Goal: Information Seeking & Learning: Compare options

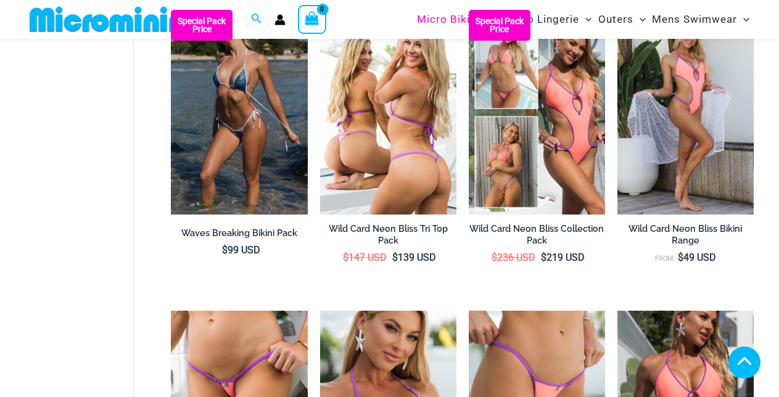
click at [391, 174] on img at bounding box center [388, 112] width 136 height 205
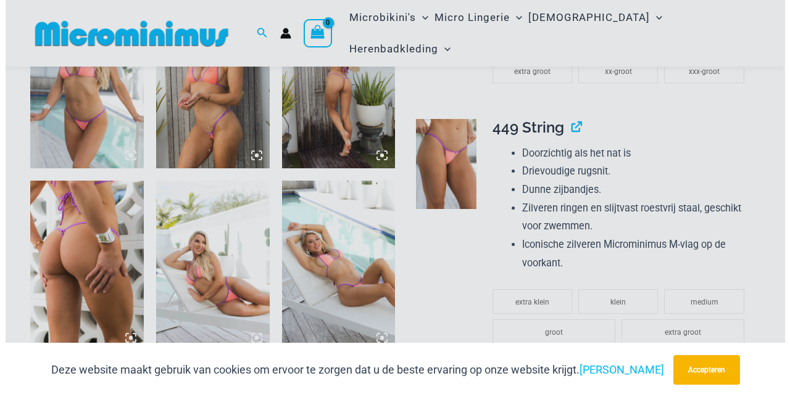
scroll to position [1012, 0]
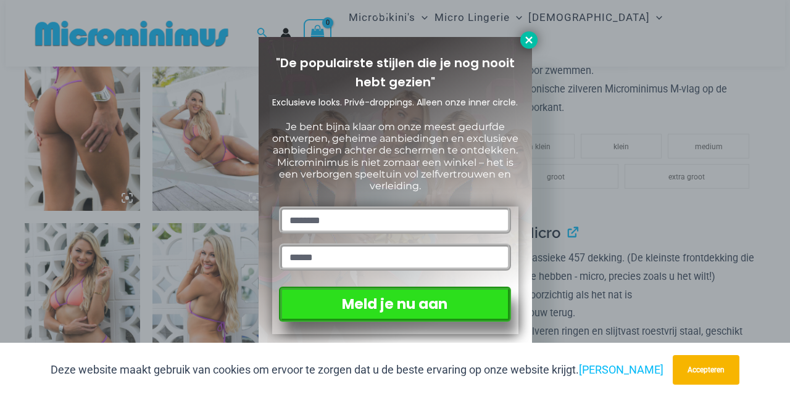
click at [529, 35] on icon at bounding box center [528, 40] width 11 height 11
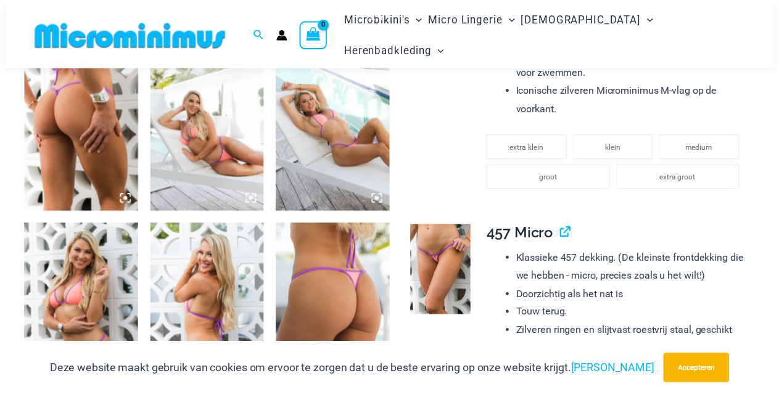
scroll to position [1002, 0]
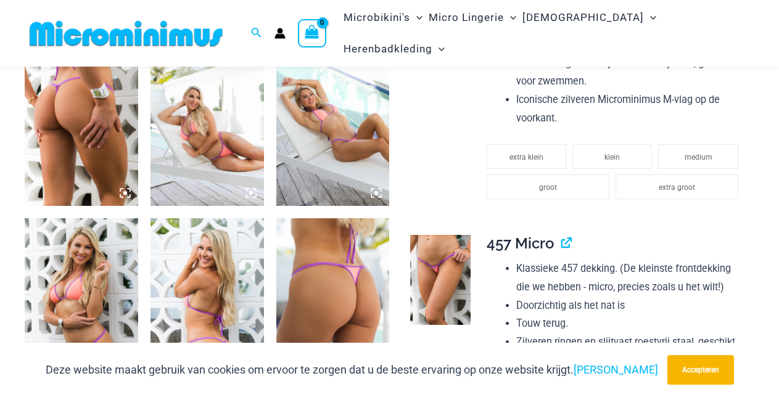
click at [204, 142] on img at bounding box center [208, 121] width 114 height 170
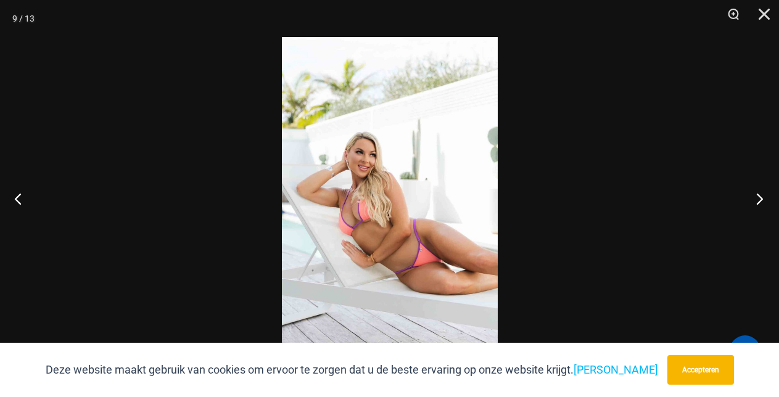
click at [758, 197] on button "Volgende" at bounding box center [756, 199] width 46 height 62
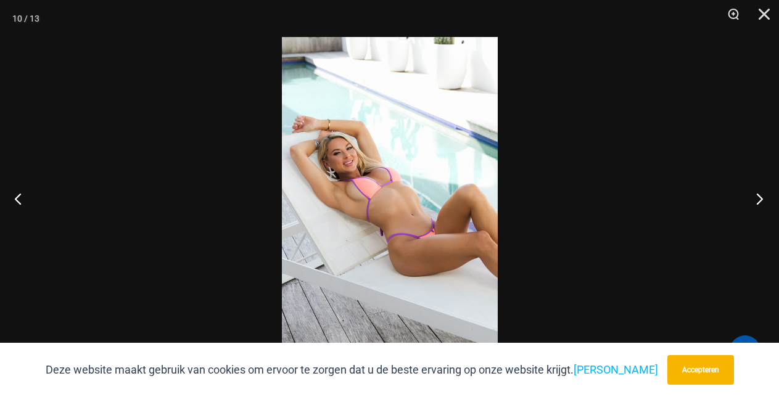
click at [758, 197] on button "Volgende" at bounding box center [756, 199] width 46 height 62
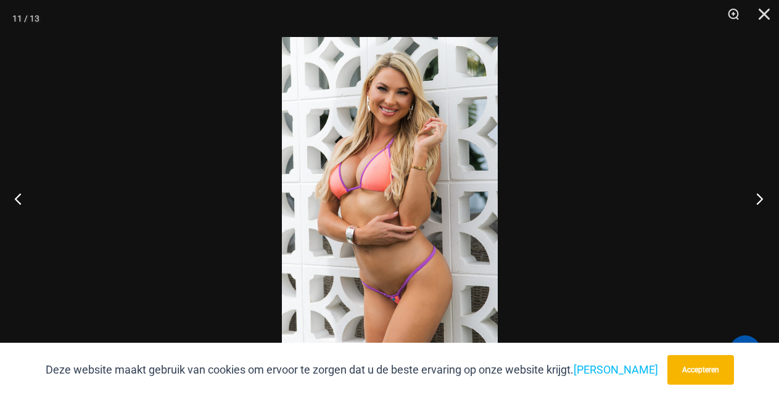
click at [758, 197] on button "Volgende" at bounding box center [756, 199] width 46 height 62
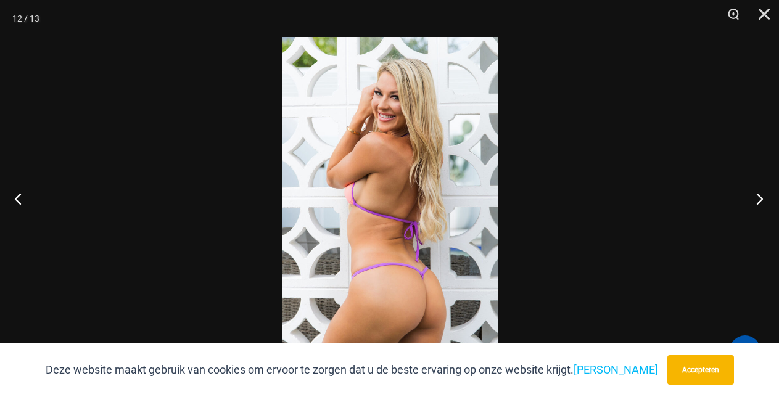
click at [758, 197] on button "Volgende" at bounding box center [756, 199] width 46 height 62
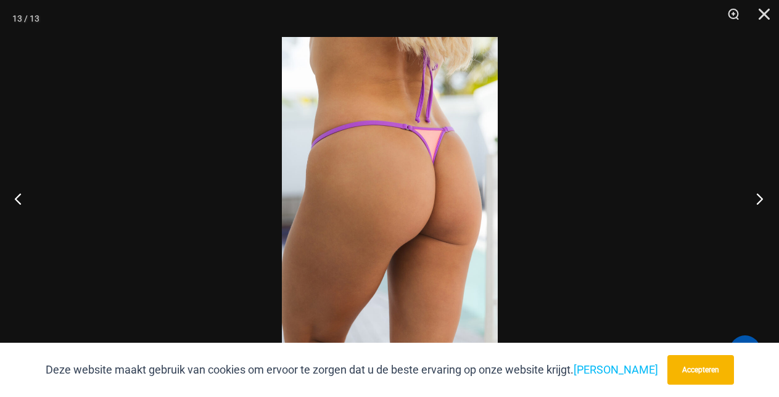
click at [758, 197] on button "Volgende" at bounding box center [756, 199] width 46 height 62
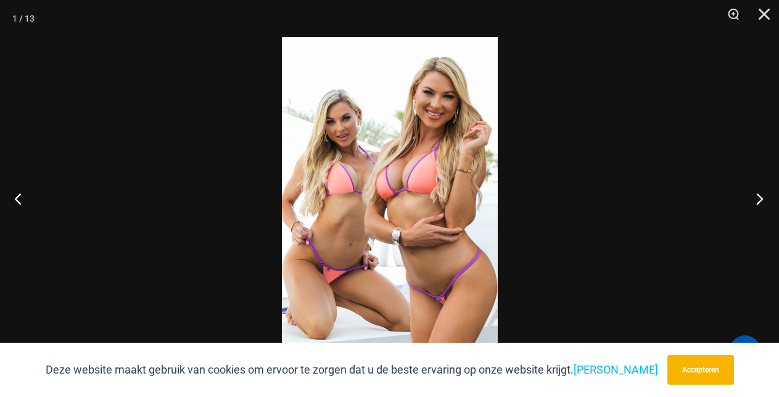
click at [758, 197] on button "Volgende" at bounding box center [756, 199] width 46 height 62
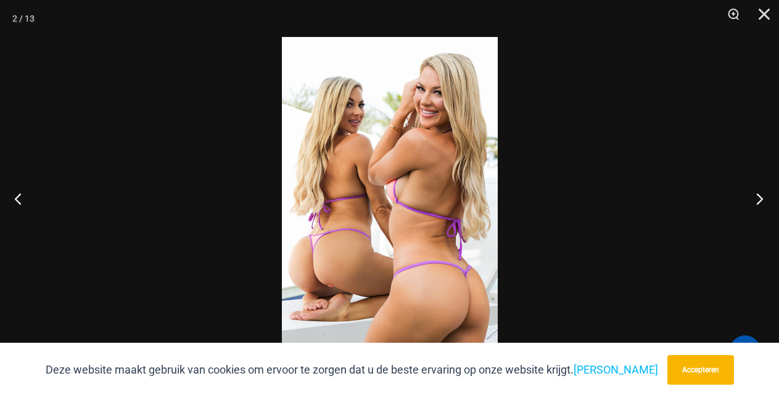
click at [758, 197] on button "Volgende" at bounding box center [756, 199] width 46 height 62
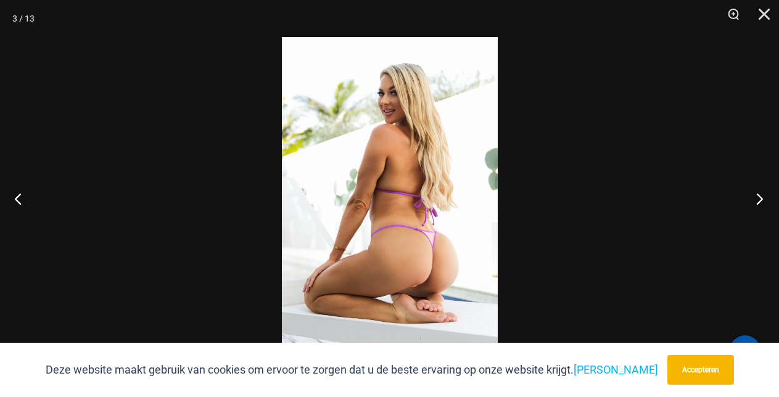
click at [758, 197] on button "Volgende" at bounding box center [756, 199] width 46 height 62
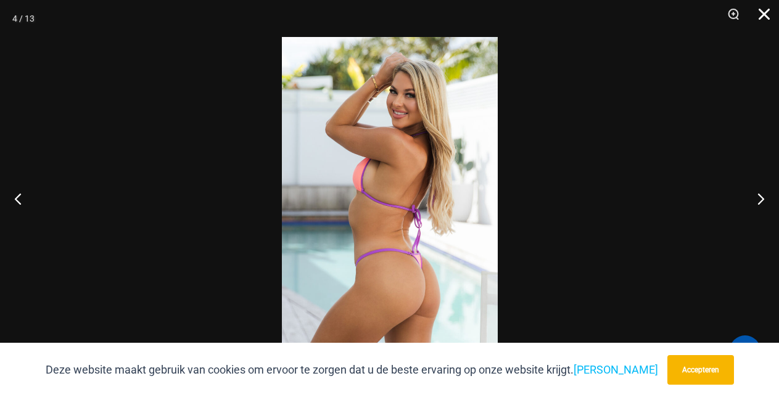
click at [765, 14] on button "Dichtbij" at bounding box center [760, 18] width 31 height 37
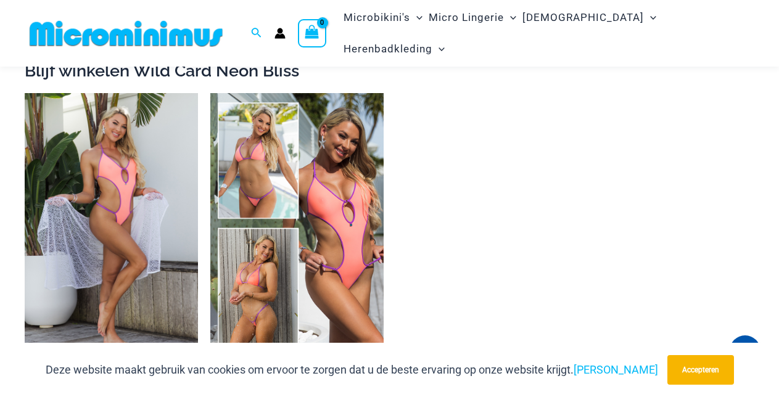
scroll to position [2243, 0]
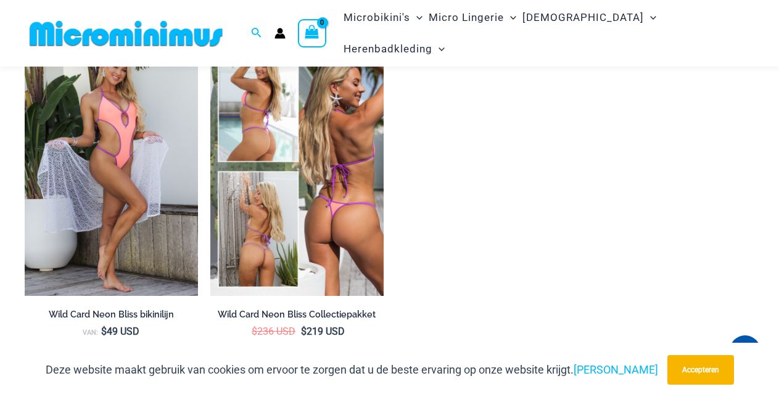
click at [357, 212] on img at bounding box center [296, 166] width 173 height 260
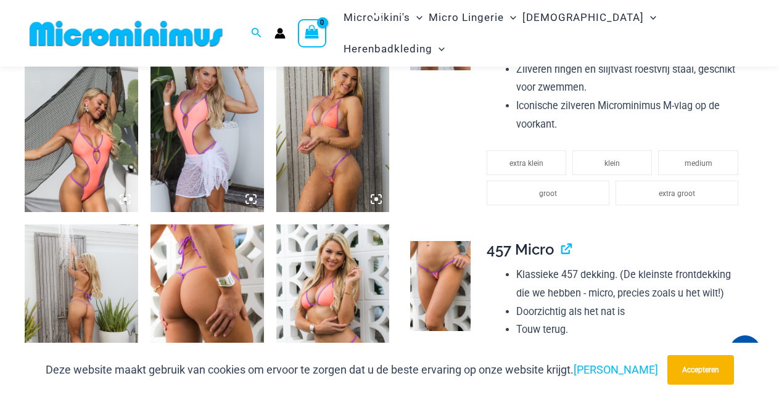
scroll to position [1021, 0]
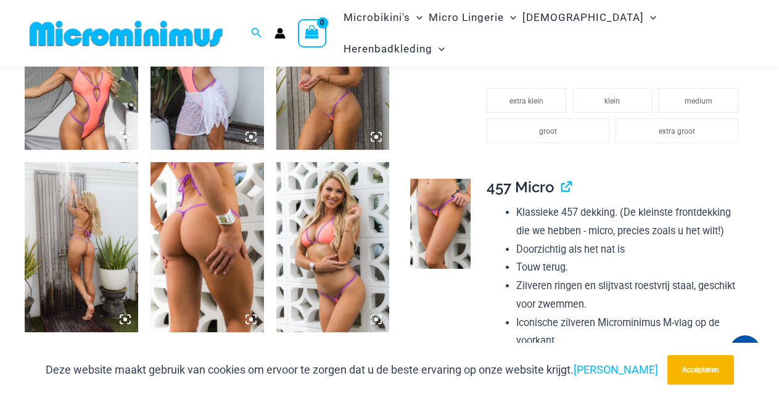
click at [428, 252] on img at bounding box center [440, 224] width 60 height 90
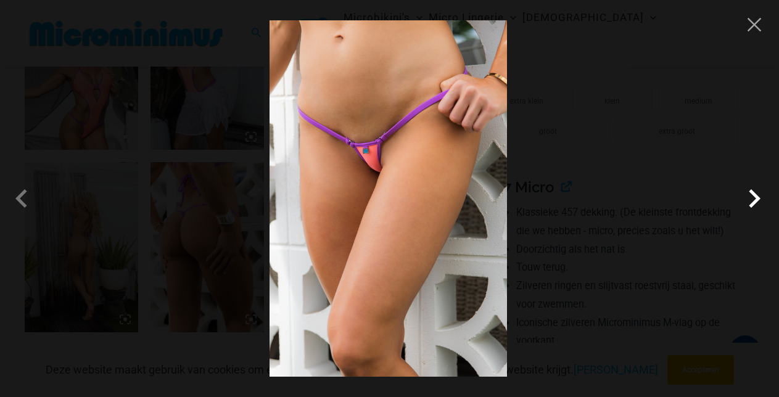
click at [757, 196] on span at bounding box center [754, 198] width 37 height 37
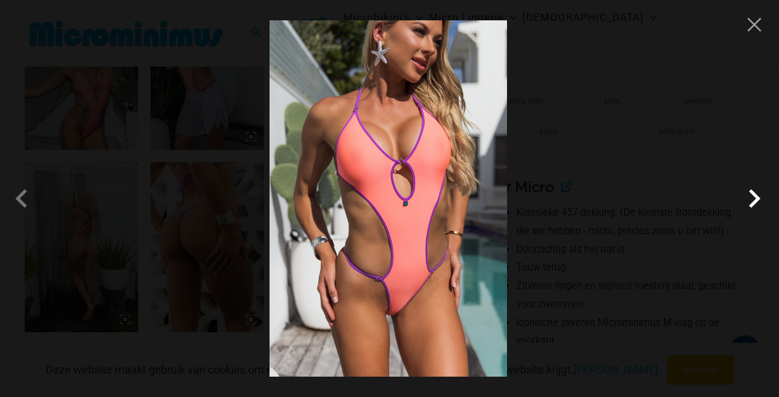
click at [757, 196] on span at bounding box center [754, 198] width 37 height 37
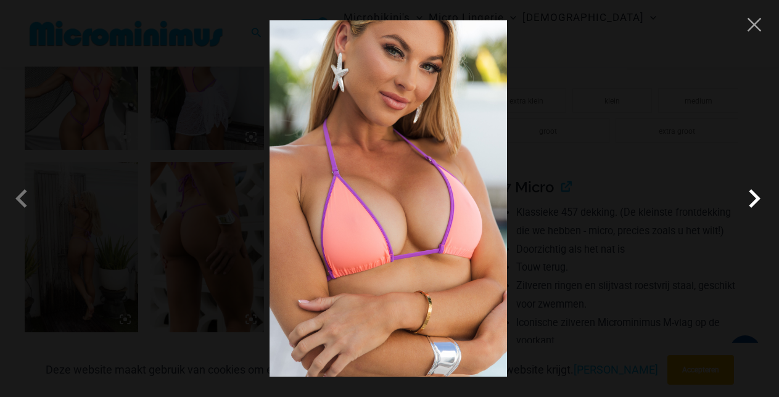
click at [757, 196] on span at bounding box center [754, 198] width 37 height 37
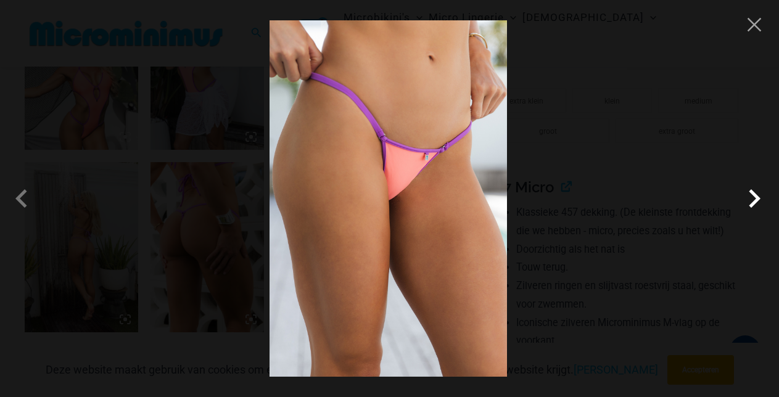
click at [757, 196] on span at bounding box center [754, 198] width 37 height 37
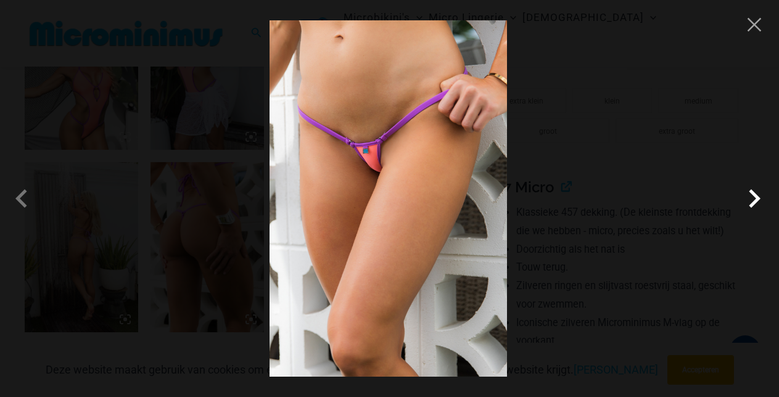
click at [757, 196] on span at bounding box center [754, 198] width 37 height 37
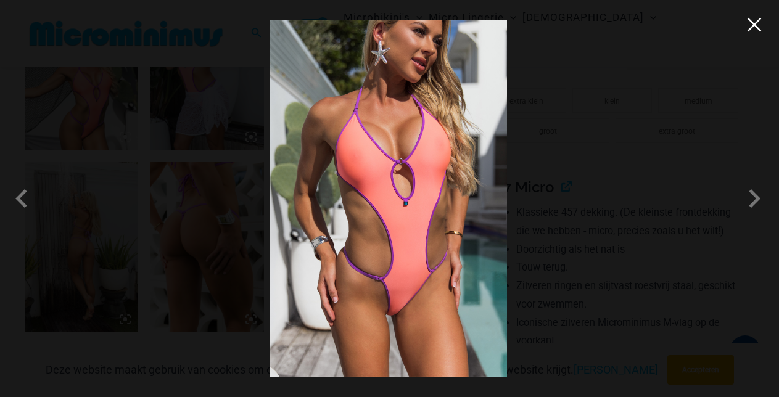
click at [761, 25] on button "Close" at bounding box center [754, 24] width 19 height 19
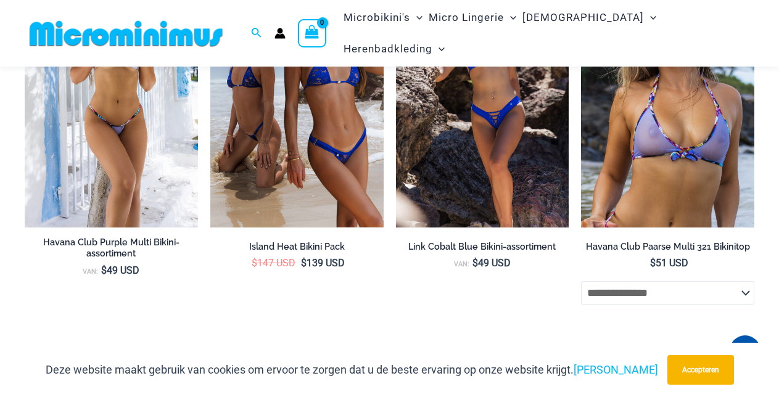
scroll to position [2983, 0]
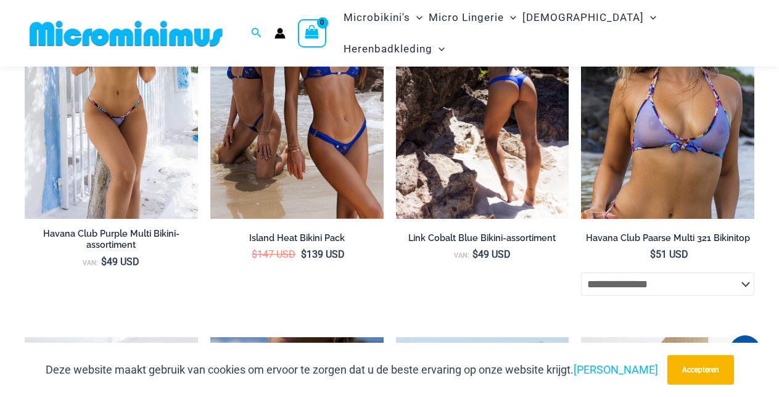
click at [485, 144] on img at bounding box center [482, 89] width 173 height 260
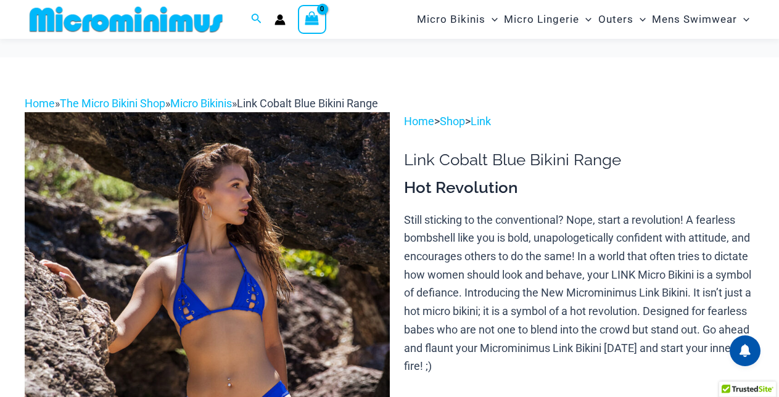
scroll to position [121, 0]
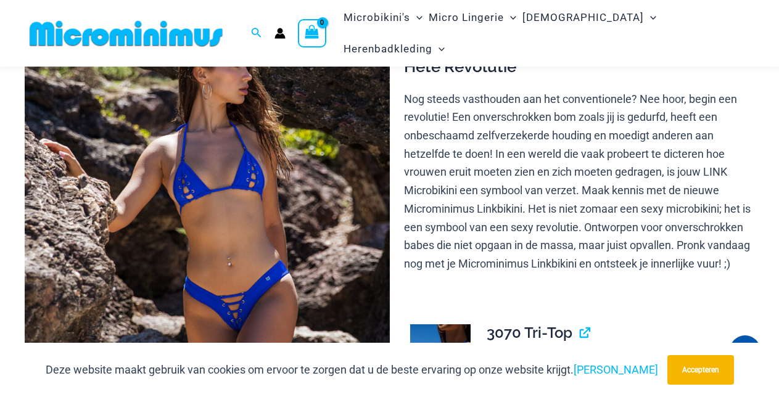
click at [228, 223] on img at bounding box center [207, 264] width 365 height 547
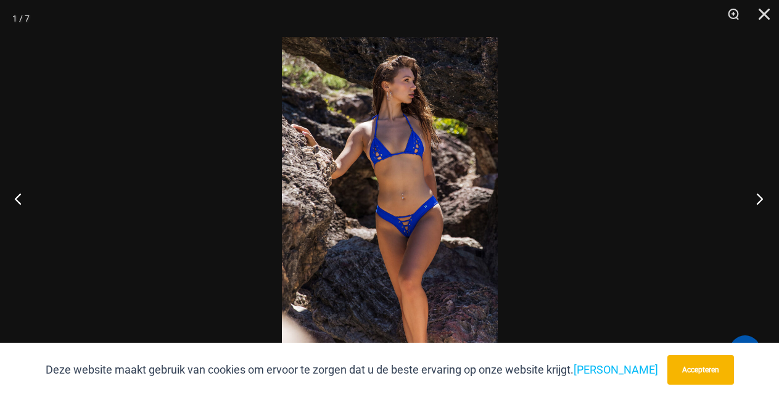
click at [762, 197] on button "Volgende" at bounding box center [756, 199] width 46 height 62
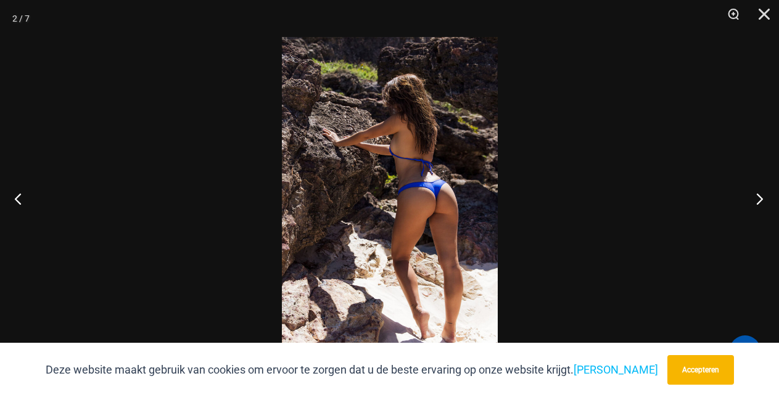
click at [762, 197] on button "Volgende" at bounding box center [756, 199] width 46 height 62
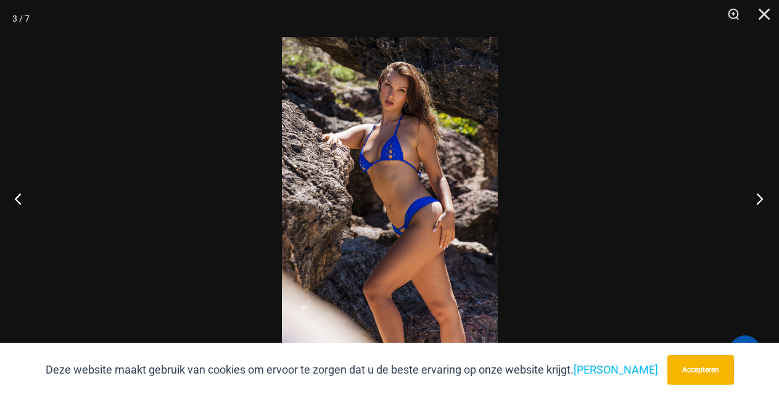
click at [762, 197] on button "Volgende" at bounding box center [756, 199] width 46 height 62
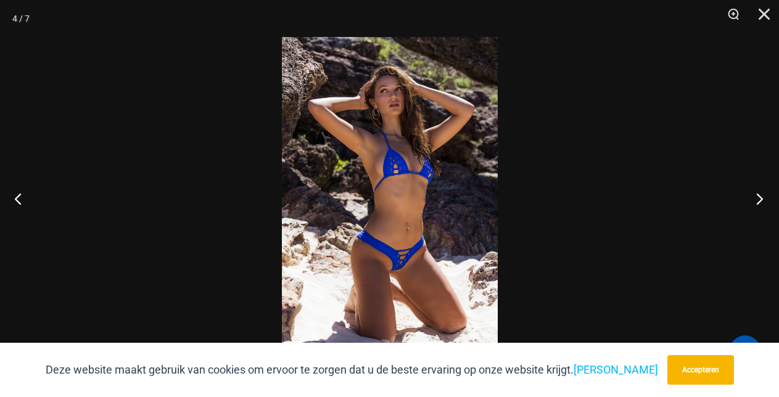
click at [762, 197] on button "Volgende" at bounding box center [756, 199] width 46 height 62
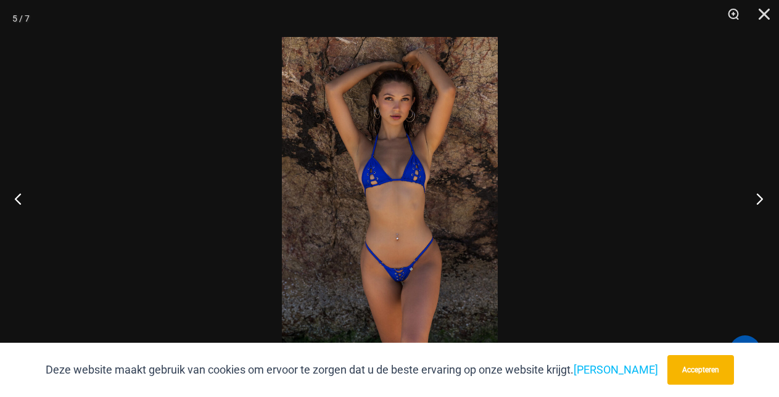
click at [762, 197] on button "Volgende" at bounding box center [756, 199] width 46 height 62
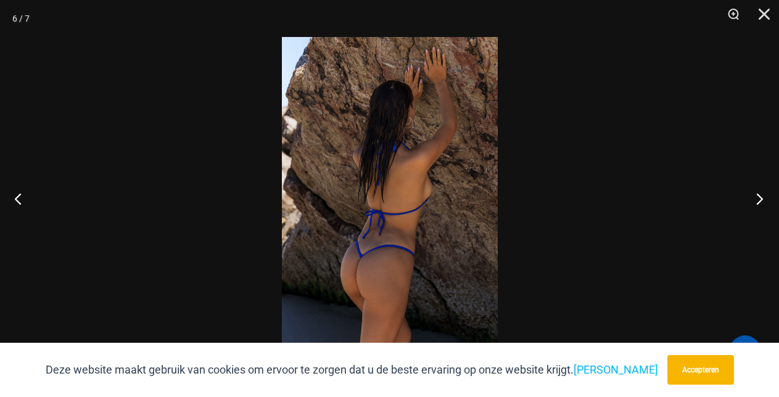
click at [762, 197] on button "Volgende" at bounding box center [756, 199] width 46 height 62
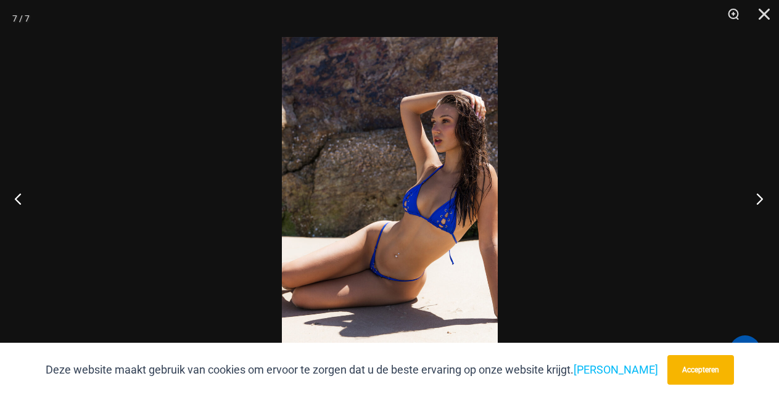
click at [763, 197] on button "Volgende" at bounding box center [756, 199] width 46 height 62
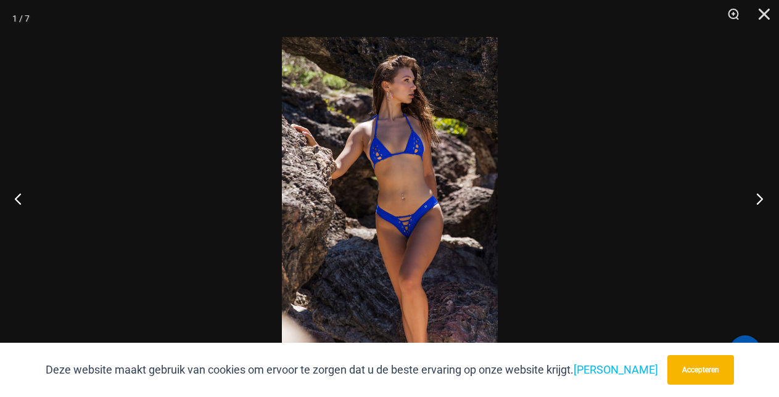
click at [763, 197] on button "Volgende" at bounding box center [756, 199] width 46 height 62
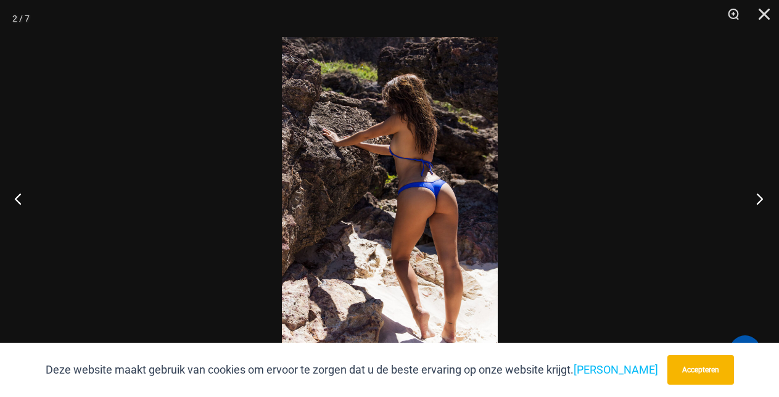
click at [763, 197] on button "Volgende" at bounding box center [756, 199] width 46 height 62
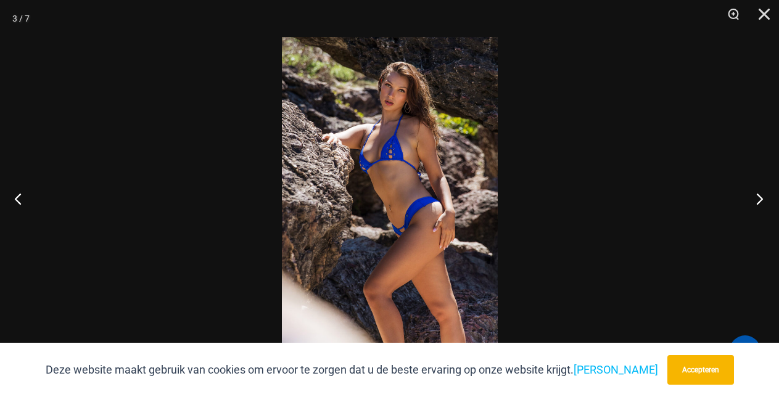
click at [763, 197] on button "Volgende" at bounding box center [756, 199] width 46 height 62
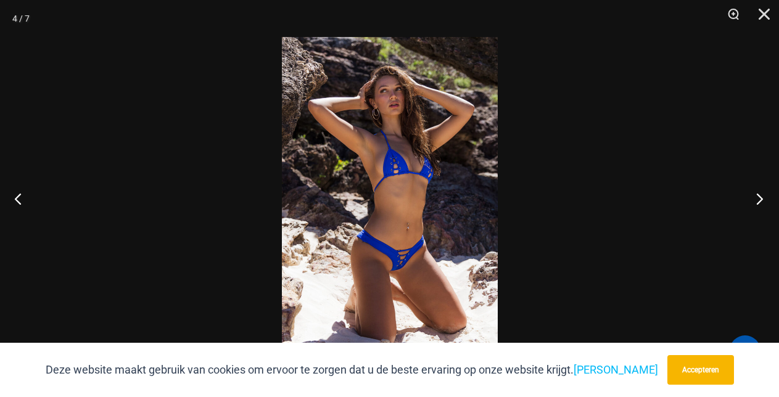
click at [763, 197] on button "Volgende" at bounding box center [756, 199] width 46 height 62
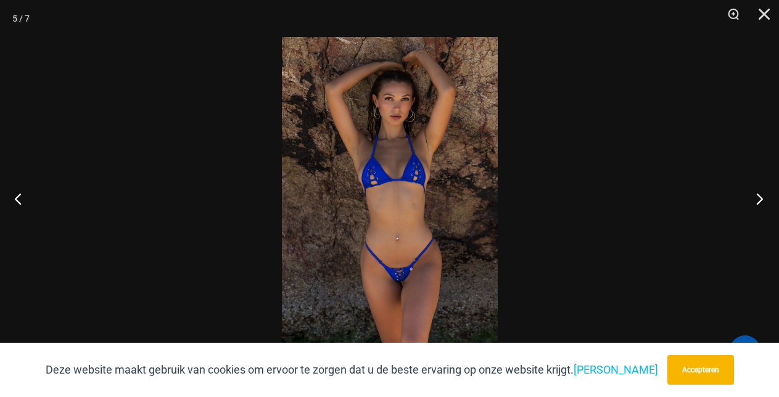
click at [763, 197] on button "Volgende" at bounding box center [756, 199] width 46 height 62
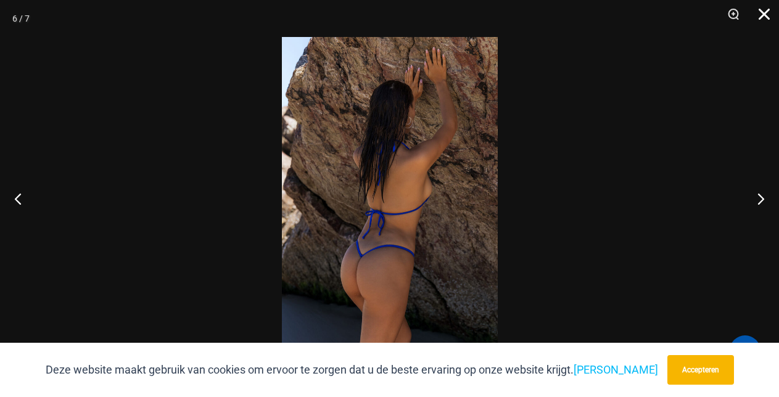
click at [766, 15] on button "Dichtbij" at bounding box center [760, 18] width 31 height 37
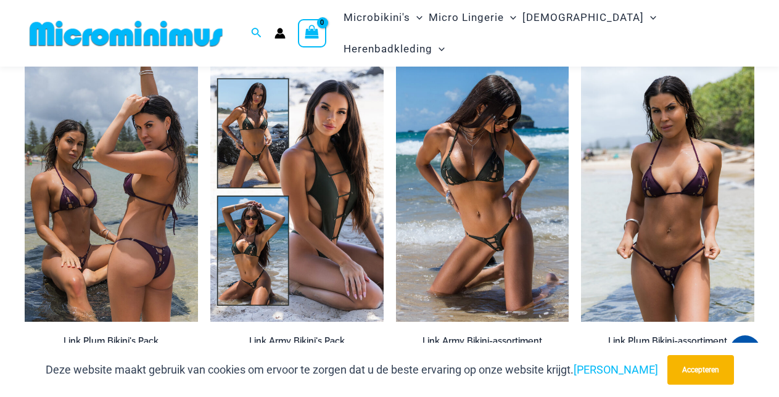
scroll to position [1708, 0]
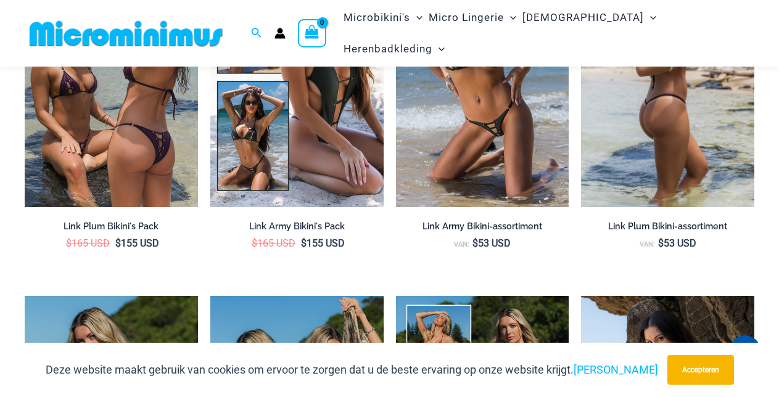
click at [642, 167] on img at bounding box center [667, 78] width 173 height 260
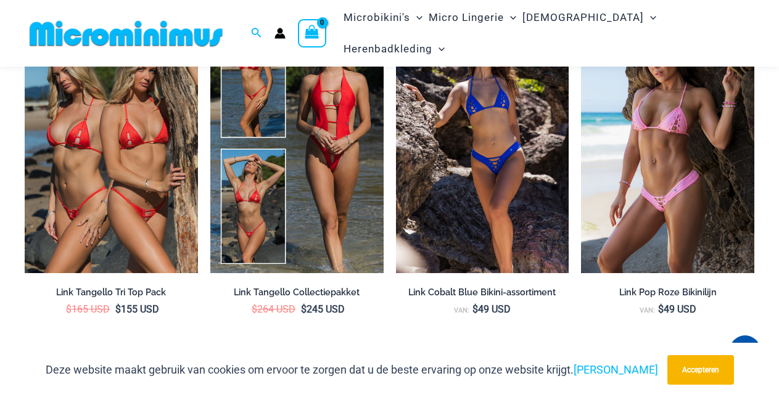
scroll to position [2441, 0]
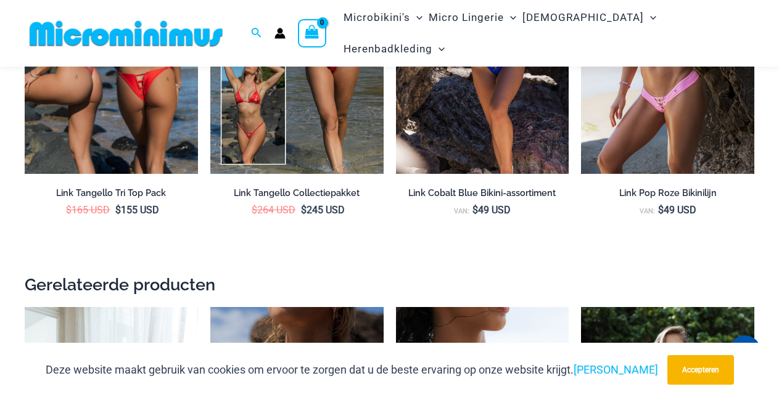
click at [129, 174] on img at bounding box center [111, 44] width 173 height 260
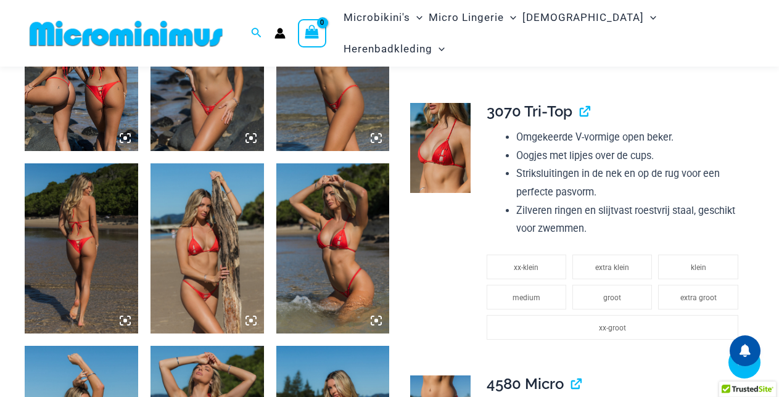
scroll to position [816, 0]
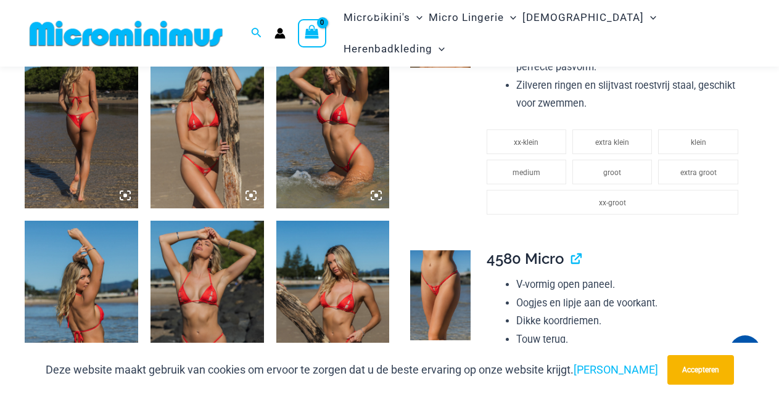
click at [202, 281] on img at bounding box center [208, 306] width 114 height 170
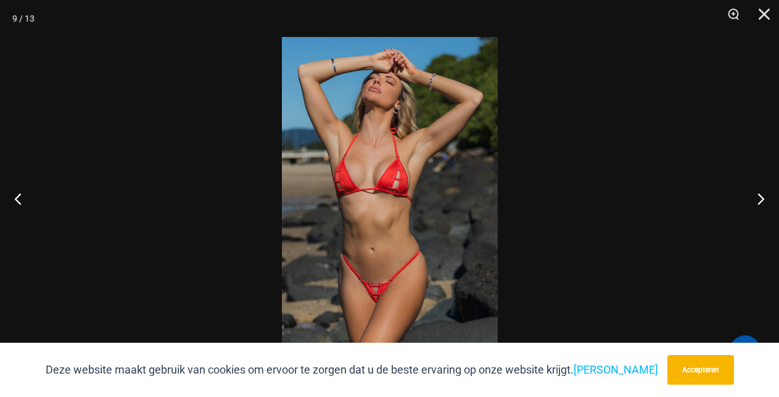
click at [352, 272] on img at bounding box center [390, 198] width 216 height 323
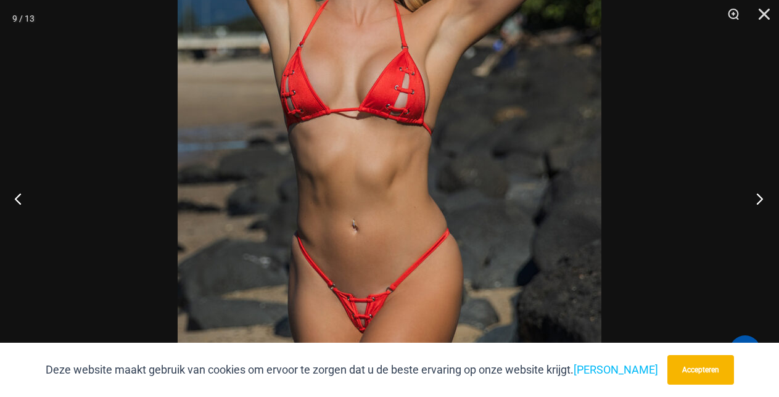
click at [760, 199] on button "Volgende" at bounding box center [756, 199] width 46 height 62
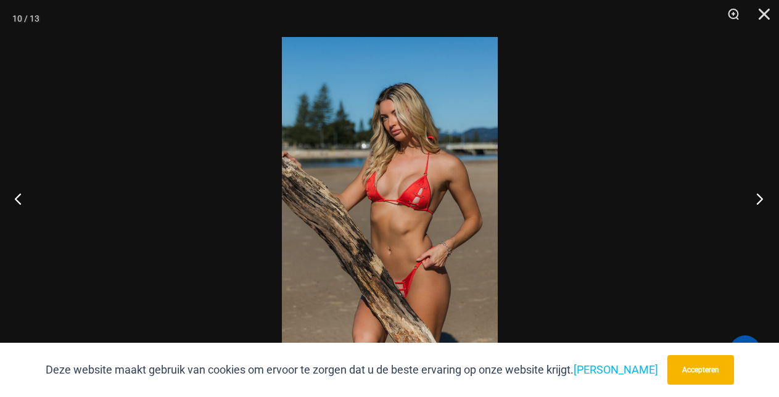
click at [760, 199] on button "Volgende" at bounding box center [756, 199] width 46 height 62
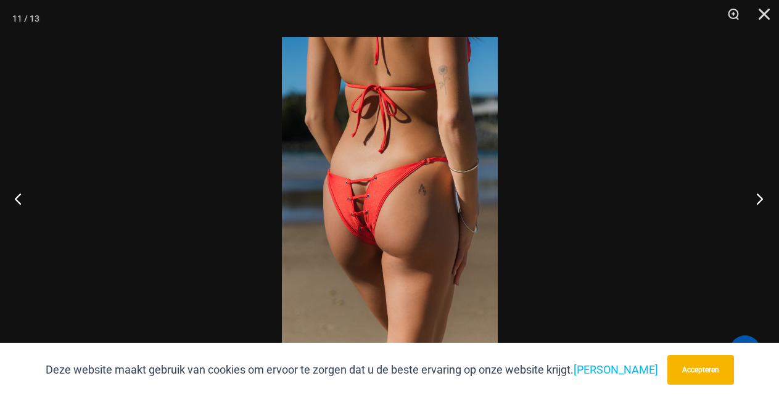
click at [760, 199] on button "Volgende" at bounding box center [756, 199] width 46 height 62
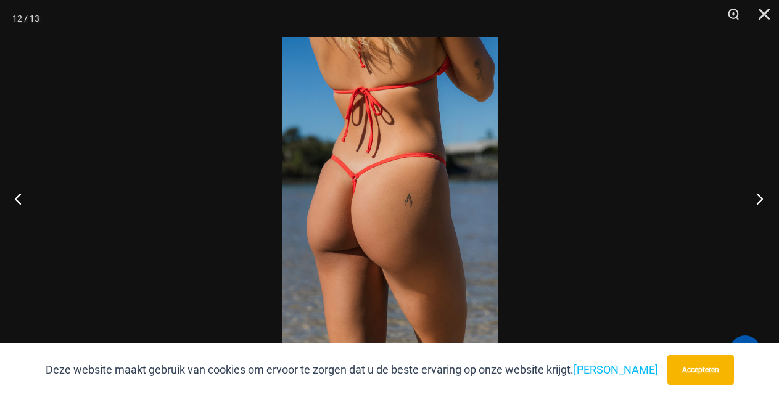
click at [760, 199] on button "Volgende" at bounding box center [756, 199] width 46 height 62
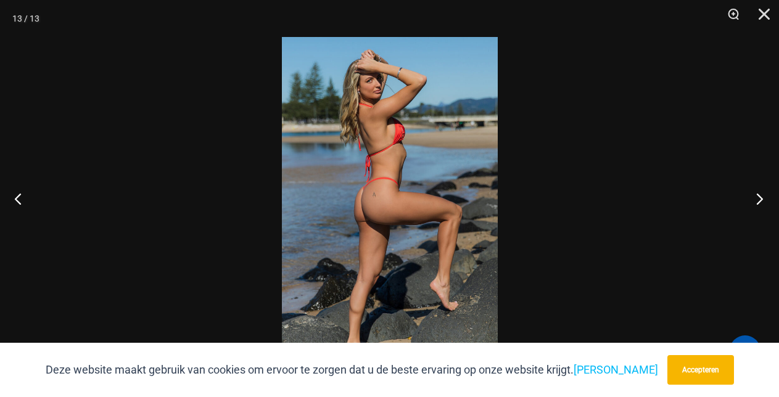
click at [760, 199] on button "Volgende" at bounding box center [756, 199] width 46 height 62
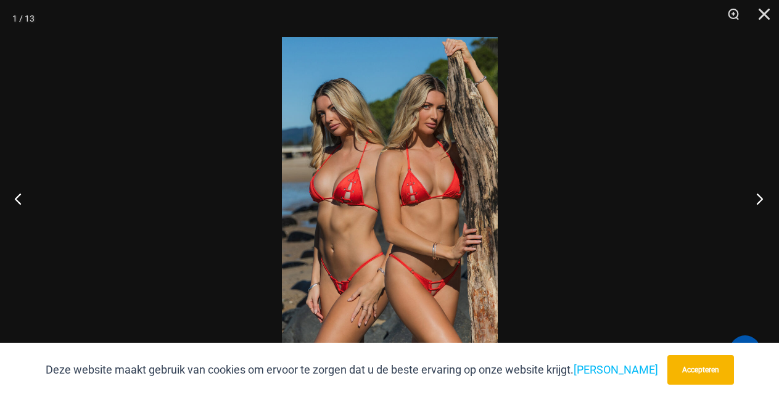
click at [760, 199] on button "Volgende" at bounding box center [756, 199] width 46 height 62
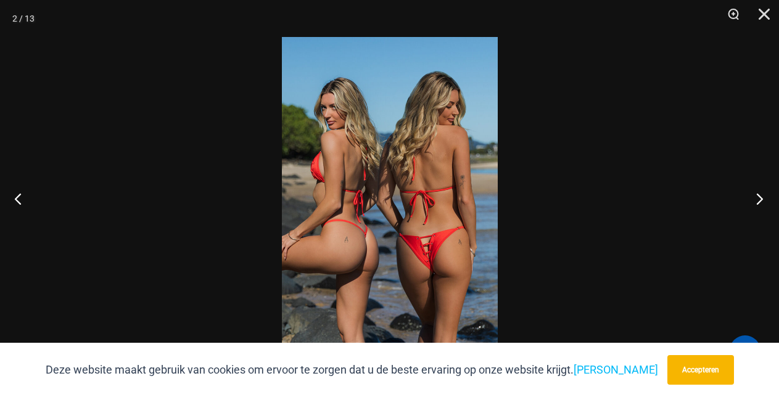
click at [760, 199] on button "Volgende" at bounding box center [756, 199] width 46 height 62
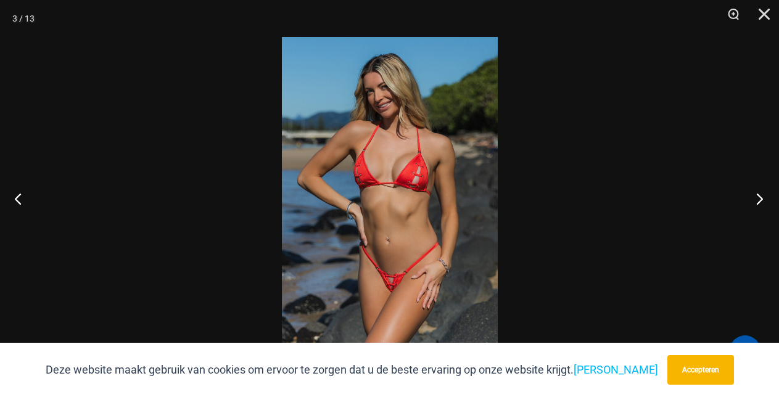
click at [760, 199] on button "Volgende" at bounding box center [756, 199] width 46 height 62
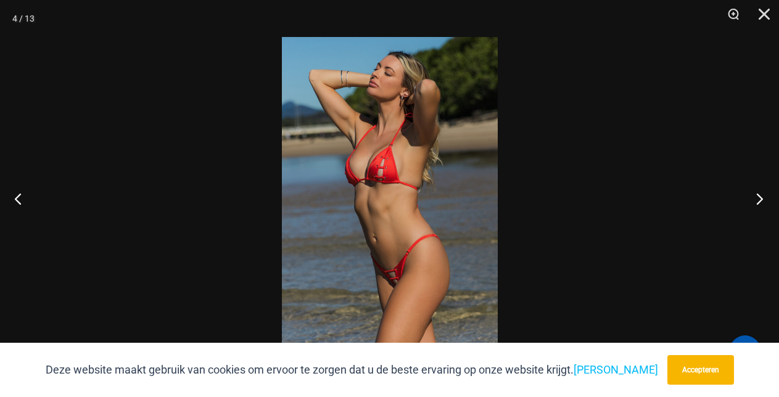
click at [760, 199] on button "Volgende" at bounding box center [756, 199] width 46 height 62
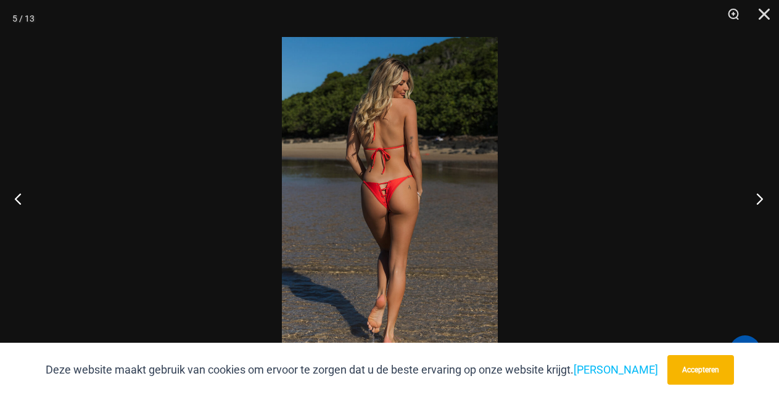
click at [760, 199] on button "Volgende" at bounding box center [756, 199] width 46 height 62
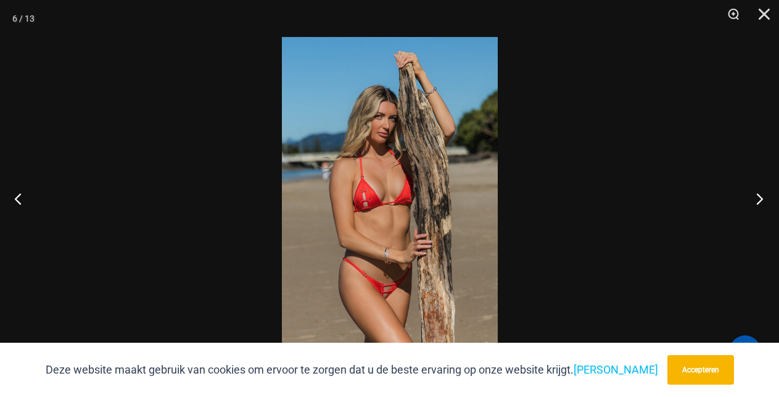
click at [760, 199] on button "Volgende" at bounding box center [756, 199] width 46 height 62
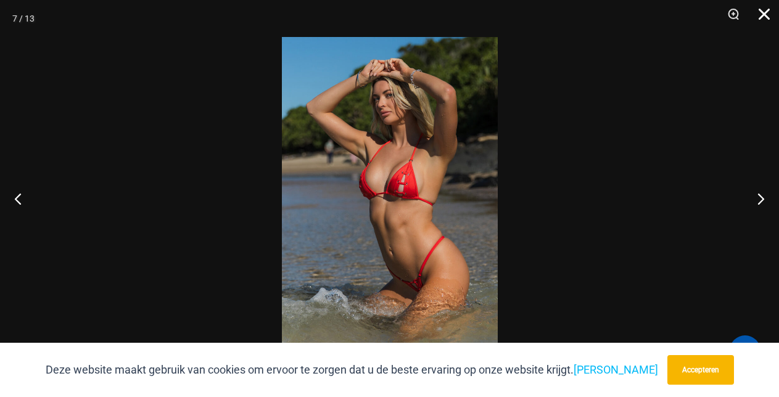
click at [764, 12] on button "Dichtbij" at bounding box center [760, 18] width 31 height 37
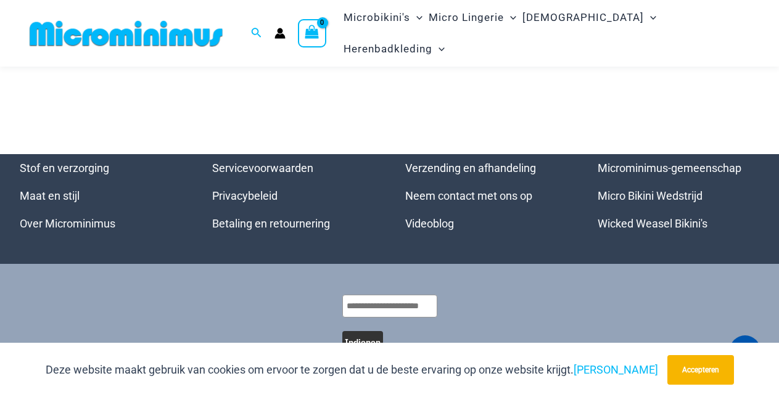
scroll to position [4748, 0]
